Goal: Task Accomplishment & Management: Use online tool/utility

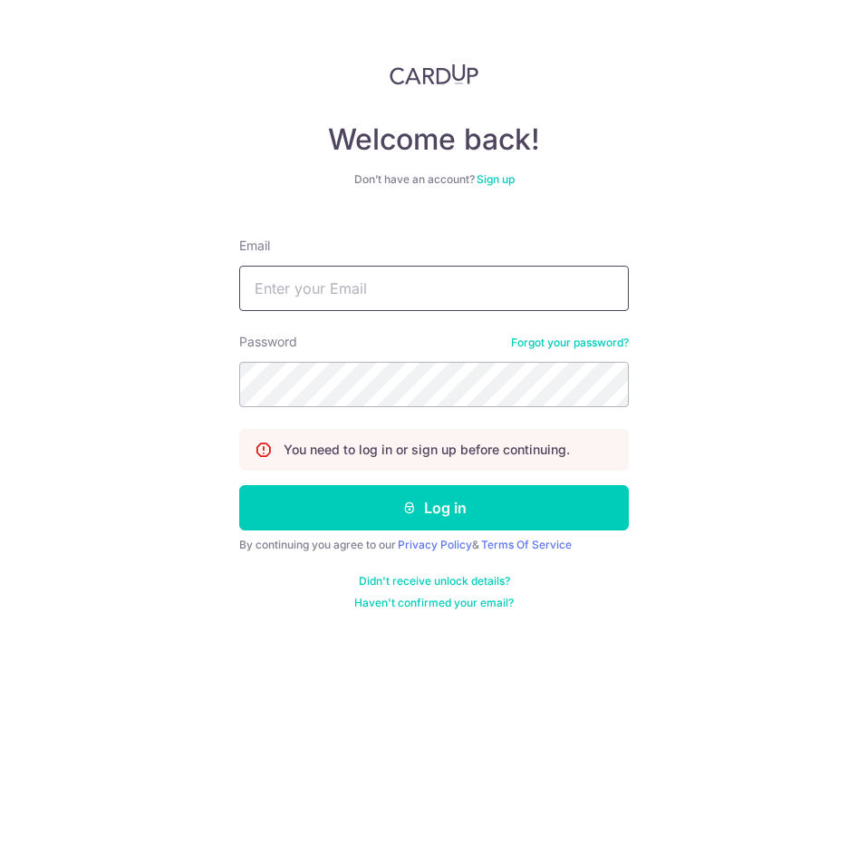
click at [454, 294] on input "Email" at bounding box center [434, 288] width 390 height 45
type input "[EMAIL_ADDRESS][DOMAIN_NAME]"
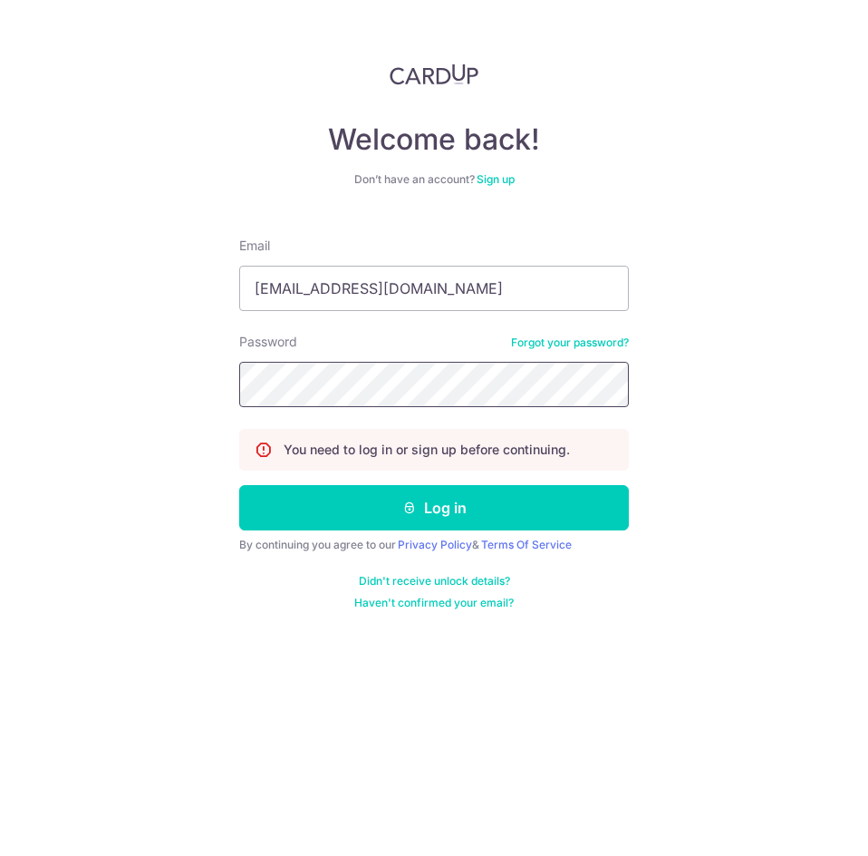
click at [239, 485] on button "Log in" at bounding box center [434, 507] width 390 height 45
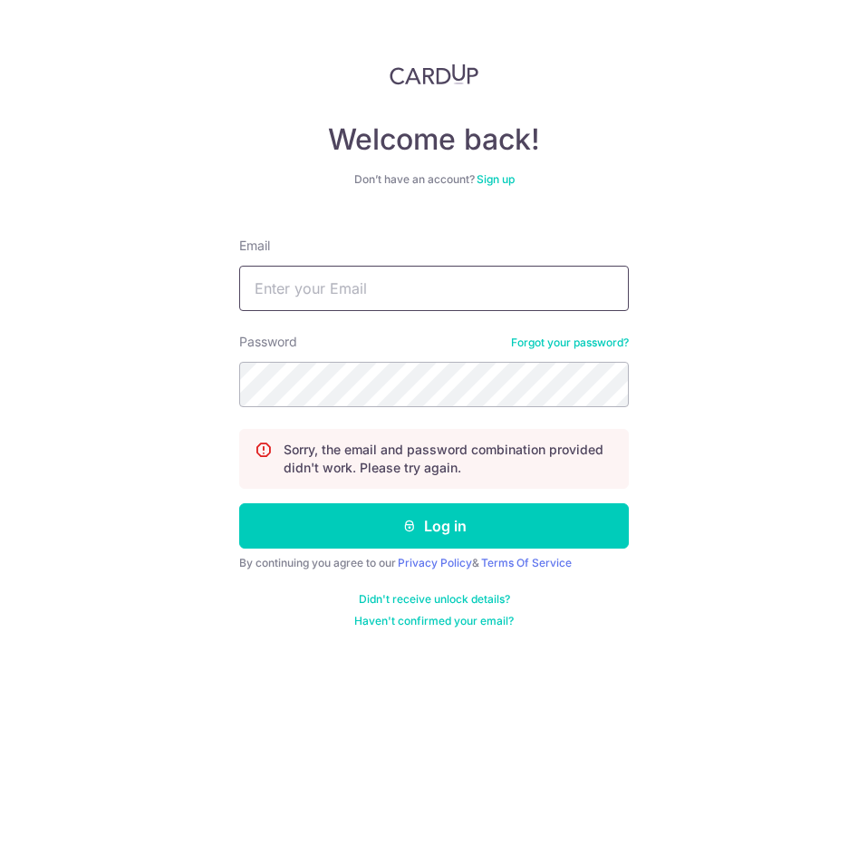
click at [392, 276] on input "Email" at bounding box center [434, 288] width 390 height 45
type input "div@eyebracesclinic.com"
click at [239, 503] on button "Log in" at bounding box center [434, 525] width 390 height 45
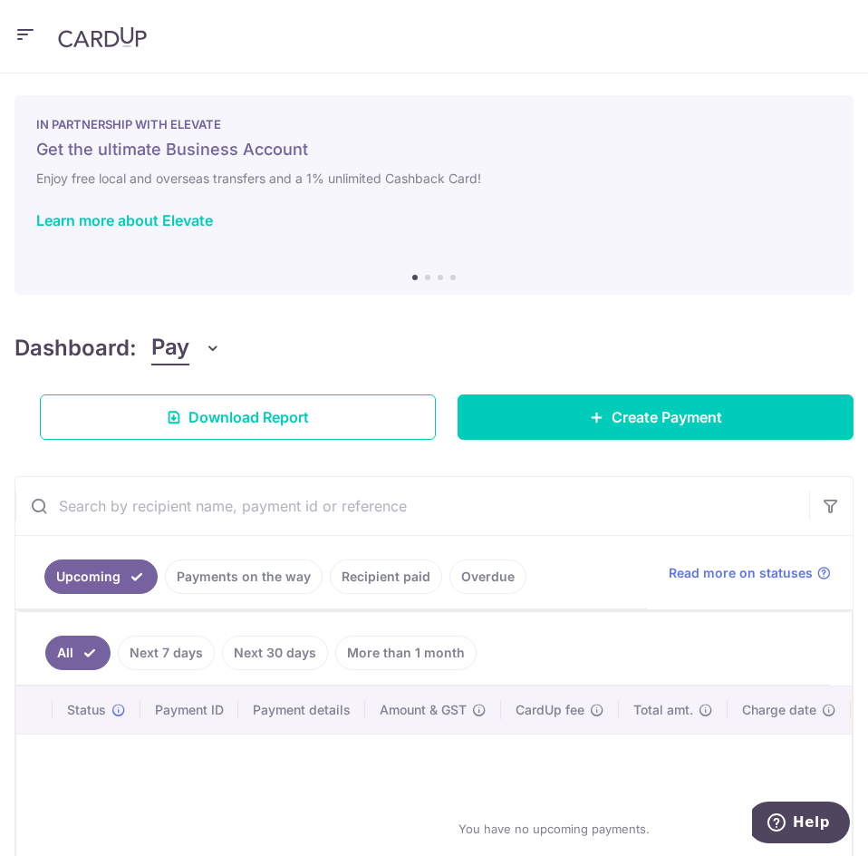
click at [30, 34] on icon "button" at bounding box center [26, 35] width 22 height 23
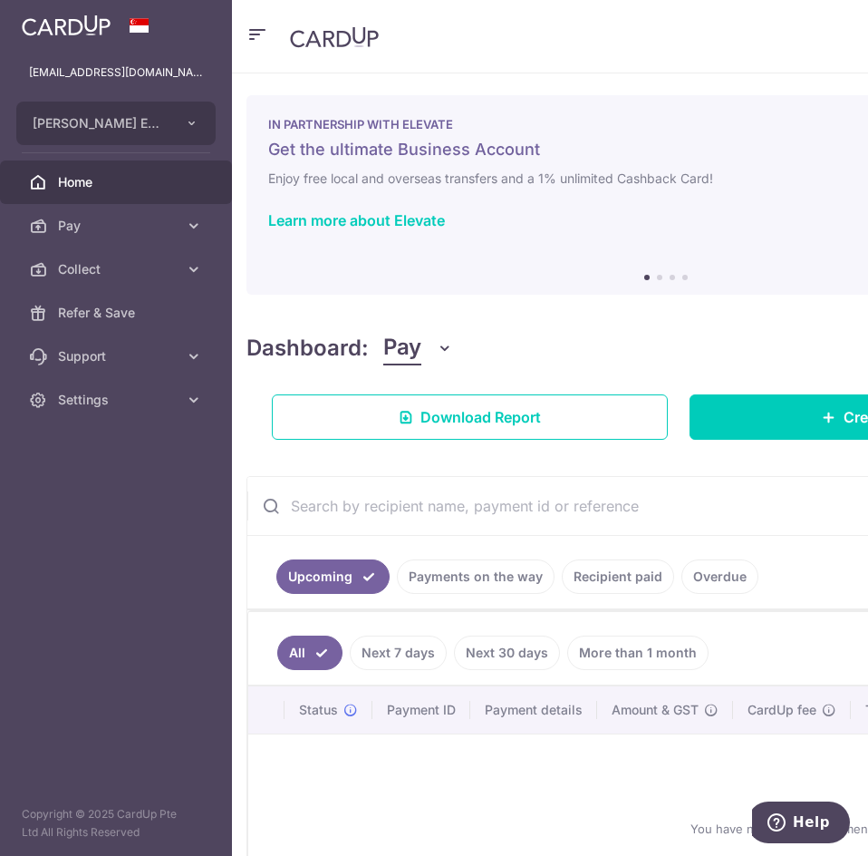
drag, startPoint x: 187, startPoint y: 261, endPoint x: 185, endPoint y: 298, distance: 37.2
click at [189, 262] on link "Collect" at bounding box center [116, 269] width 232 height 44
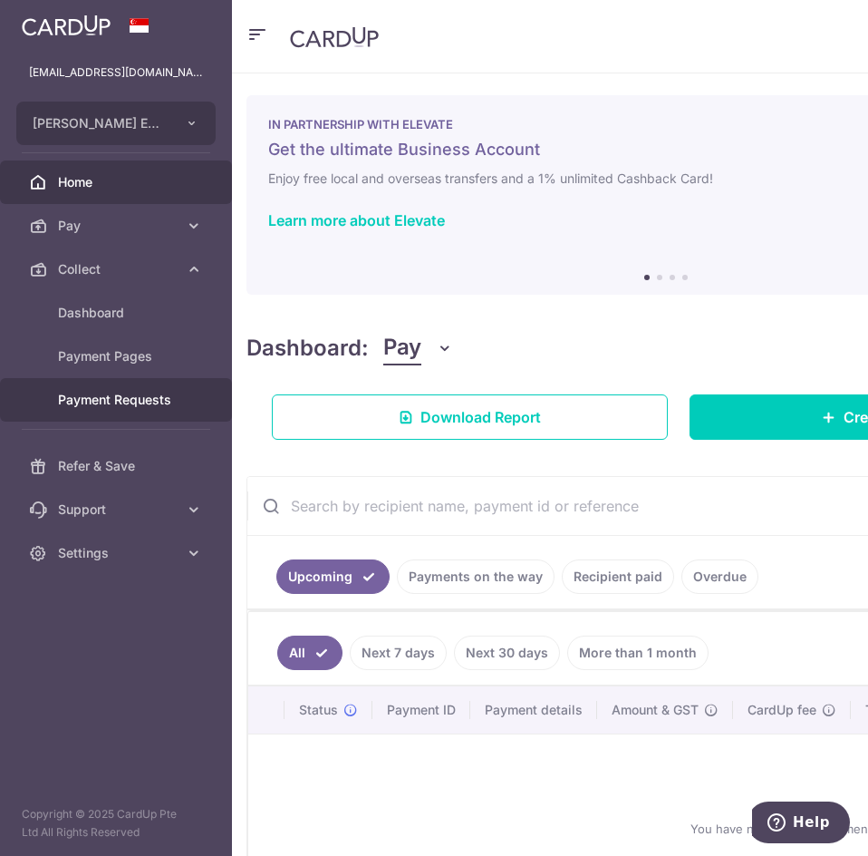
click at [137, 397] on span "Payment Requests" at bounding box center [118, 400] width 120 height 18
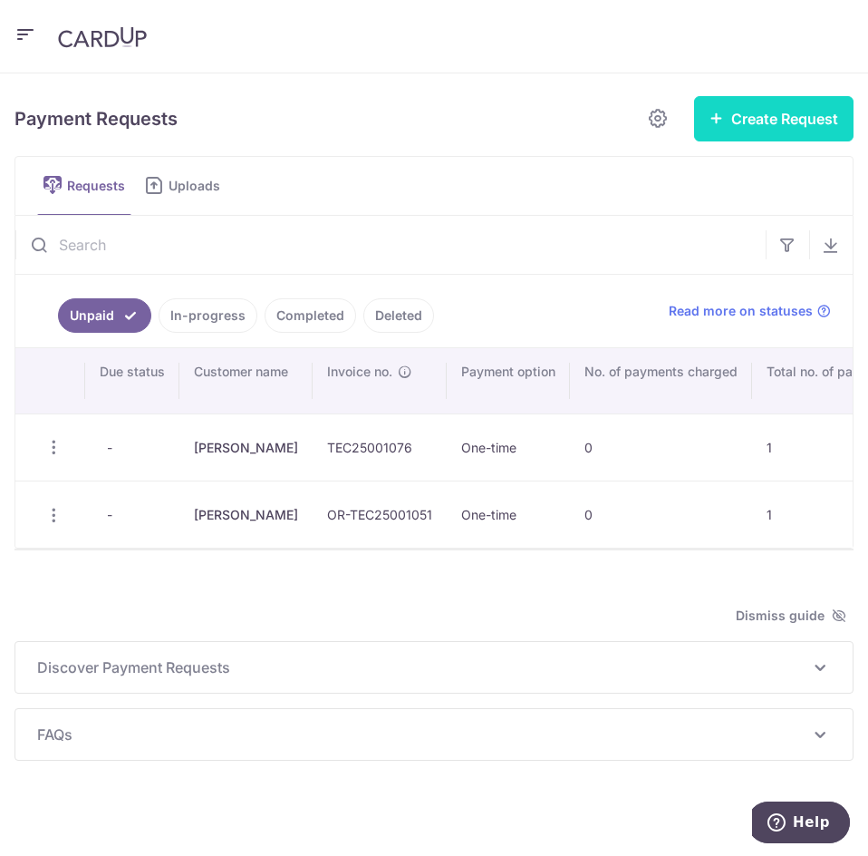
click at [751, 123] on button "Create Request" at bounding box center [774, 118] width 160 height 45
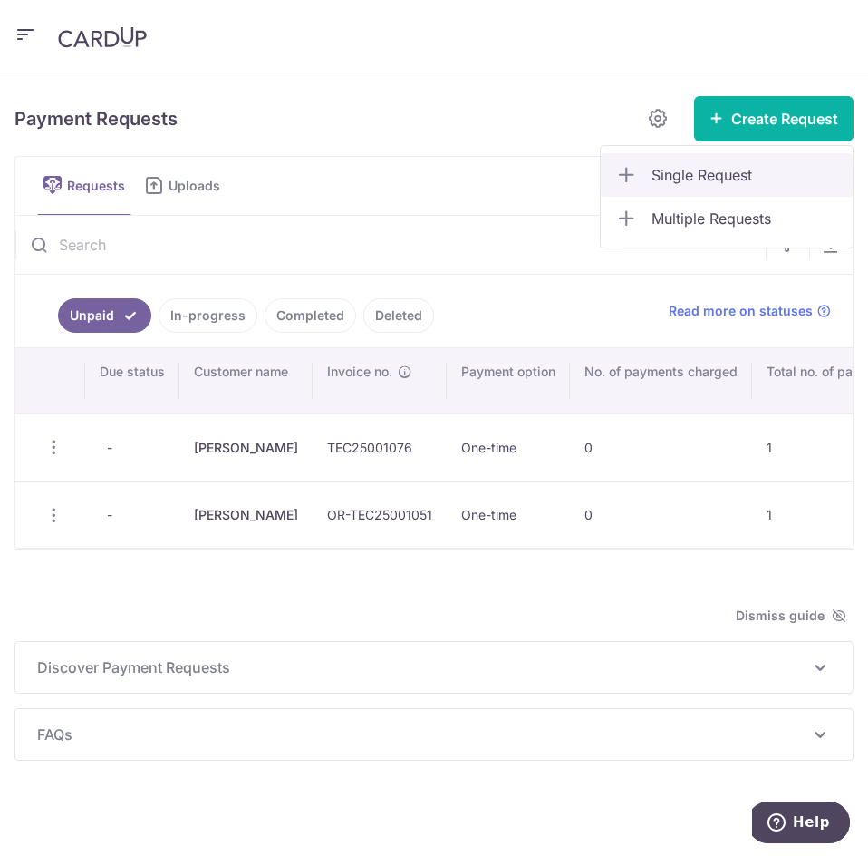
click at [723, 178] on span "Single Request" at bounding box center [745, 175] width 187 height 22
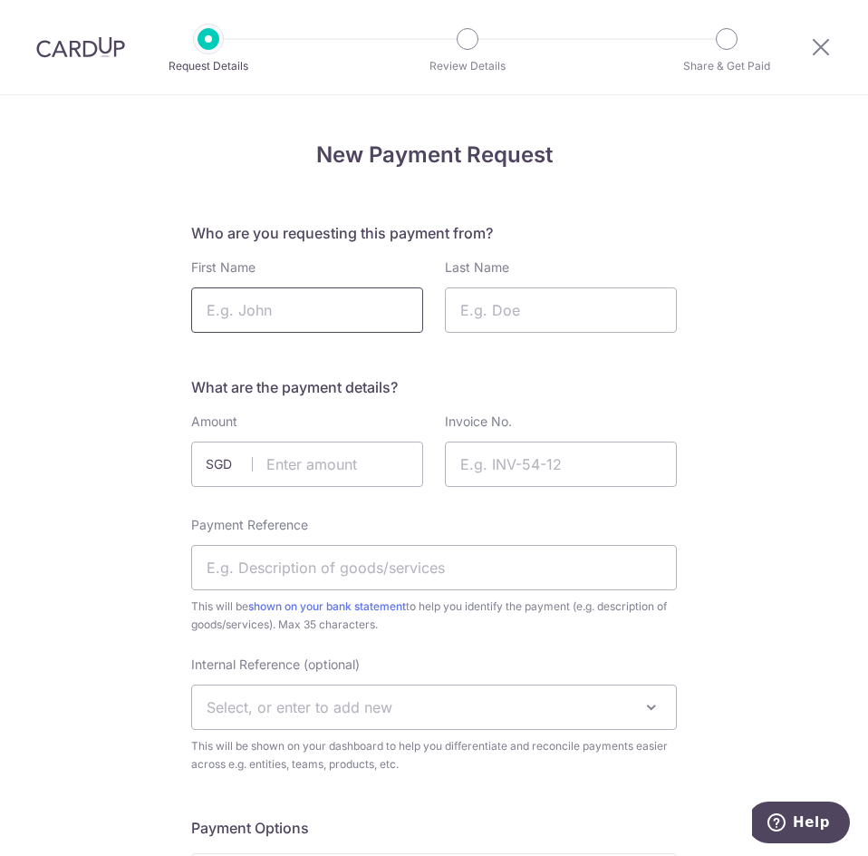
click at [348, 318] on input "First Name" at bounding box center [307, 309] width 232 height 45
type input "Lauren"
click at [574, 321] on input "Last Name" at bounding box center [561, 309] width 232 height 45
type input "Mcleod"
click at [371, 460] on input "text" at bounding box center [307, 463] width 232 height 45
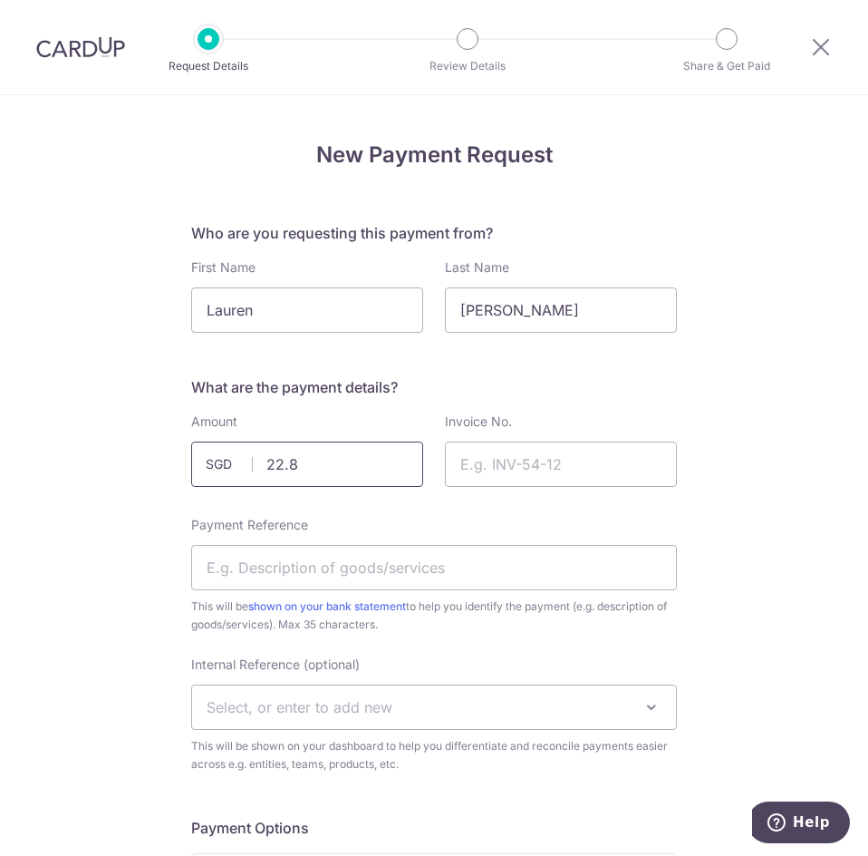
type input "22.89"
click at [494, 453] on input "Invoice No." at bounding box center [561, 463] width 232 height 45
paste input "TEC25-003419"
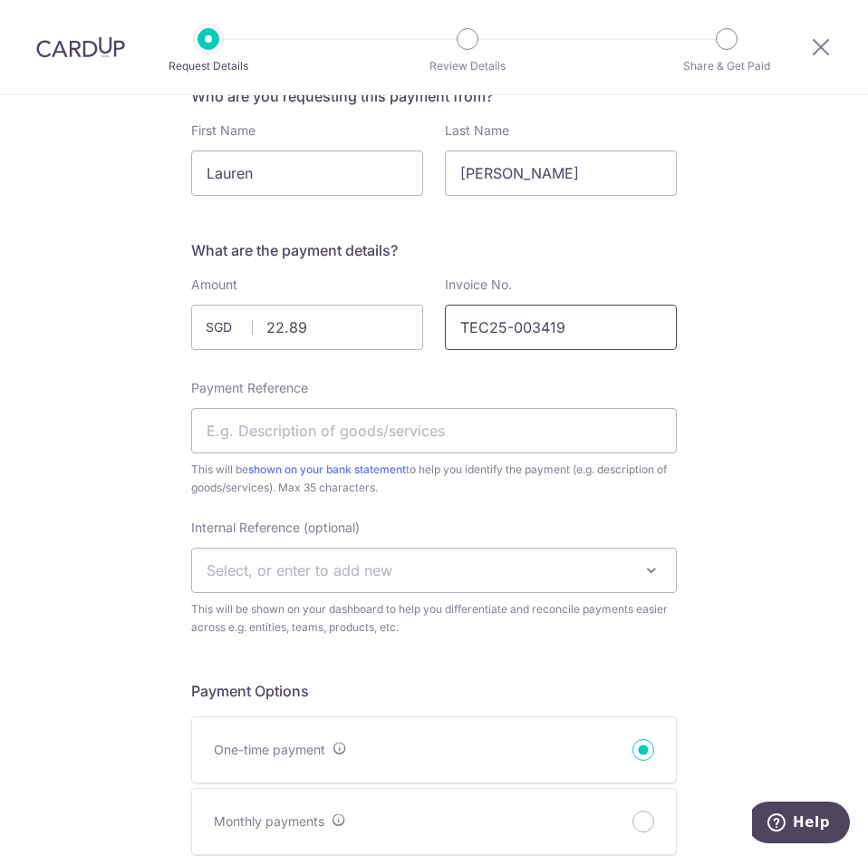
scroll to position [181, 0]
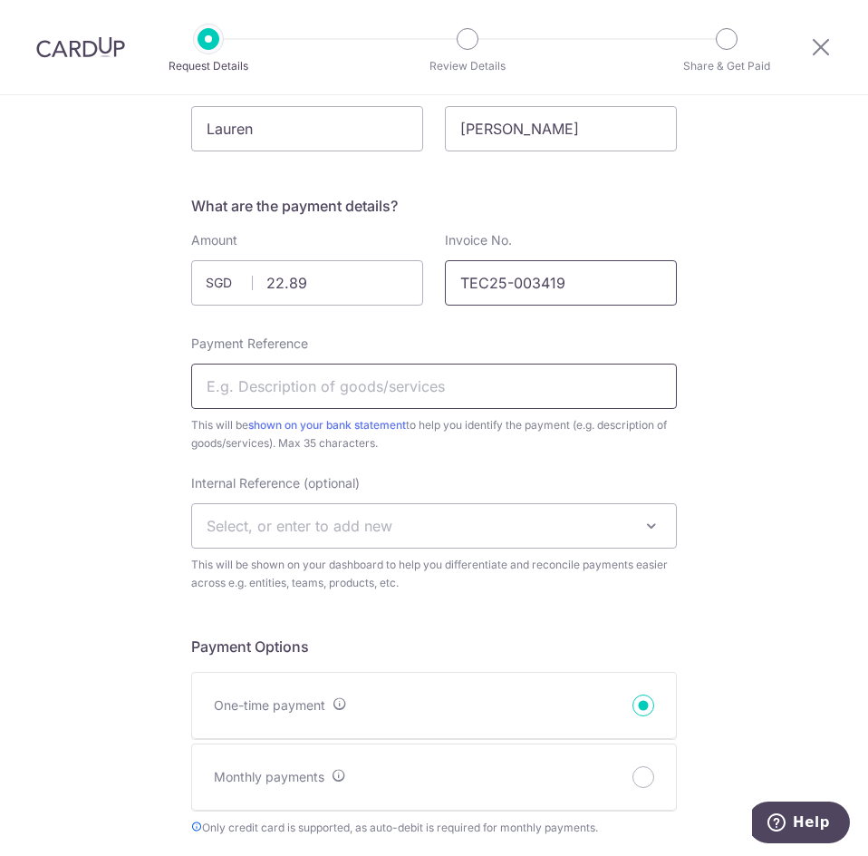
type input "TEC25-003419"
click at [392, 399] on input "Payment Reference" at bounding box center [434, 385] width 486 height 45
type input "Solutions"
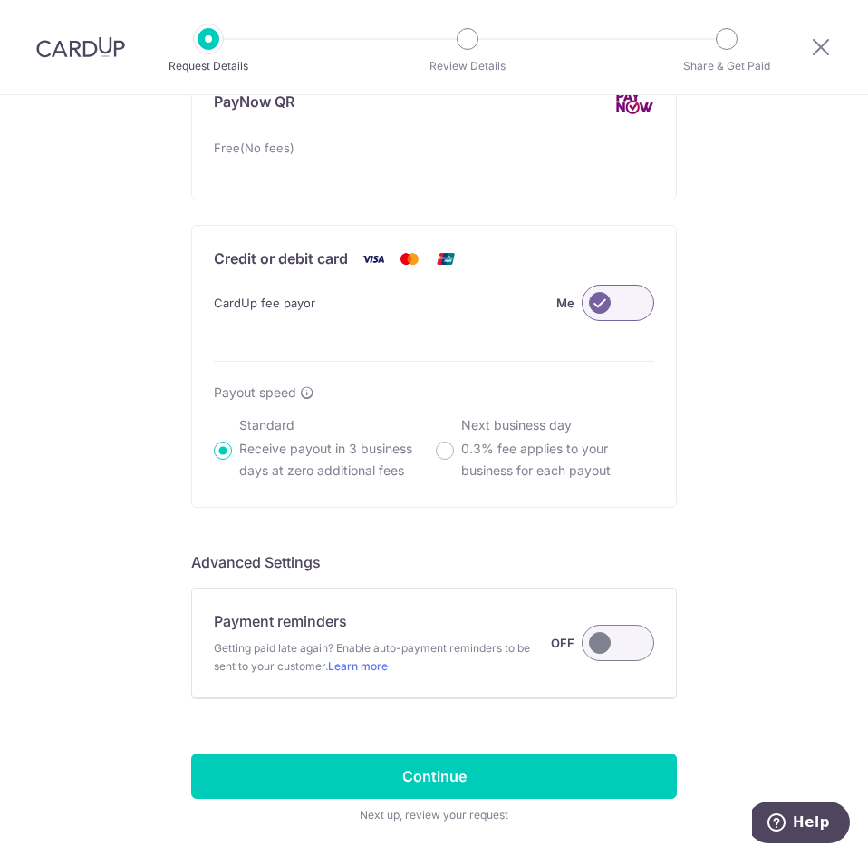
scroll to position [1163, 0]
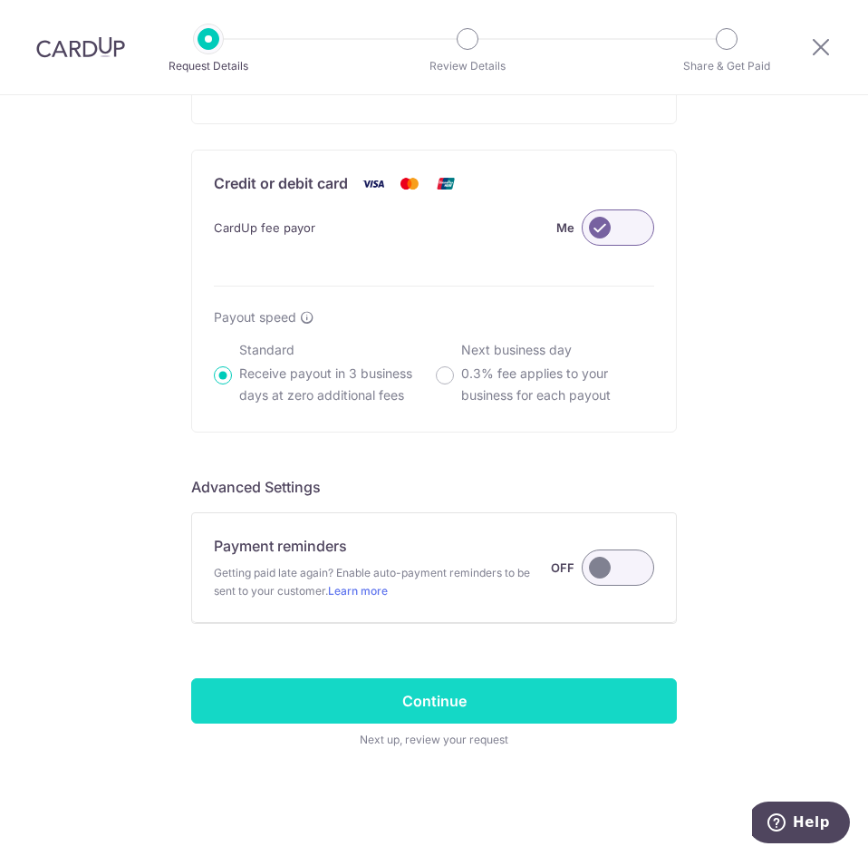
click at [520, 702] on input "Continue" at bounding box center [434, 700] width 486 height 45
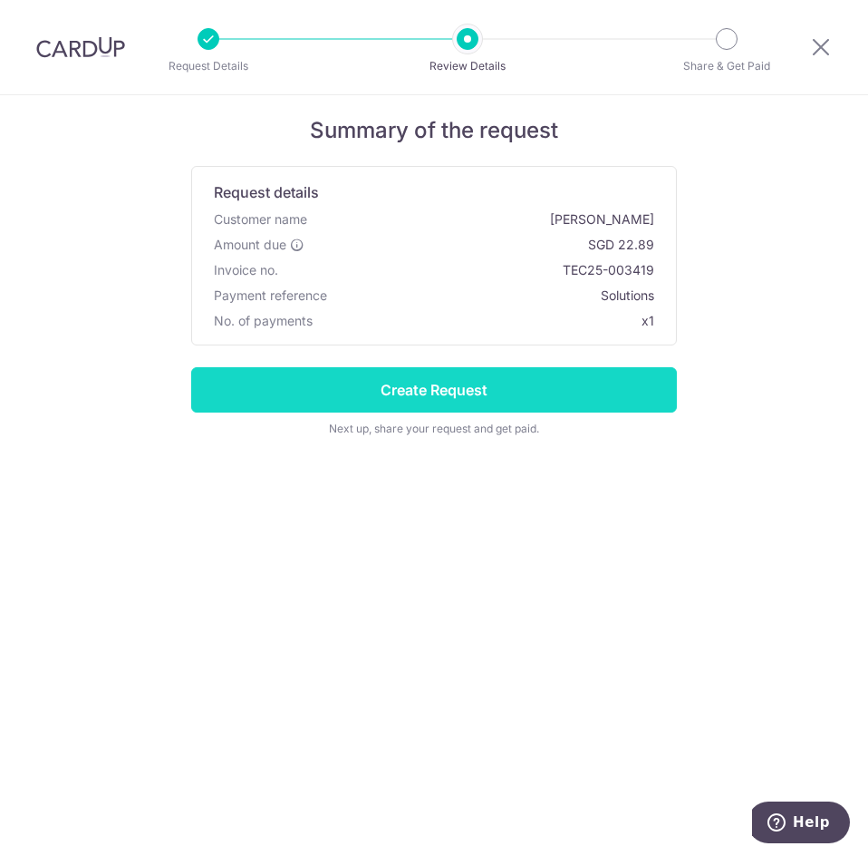
click at [453, 391] on input "Create Request" at bounding box center [434, 389] width 486 height 45
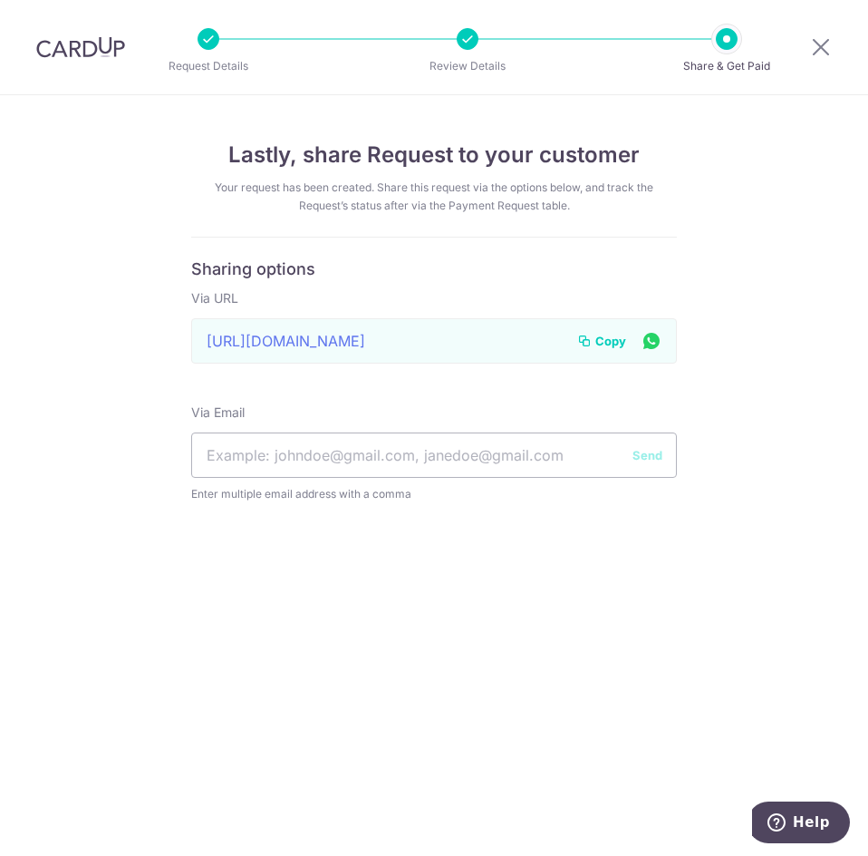
click at [607, 345] on span "Copy" at bounding box center [610, 341] width 31 height 18
